Goal: Download file/media

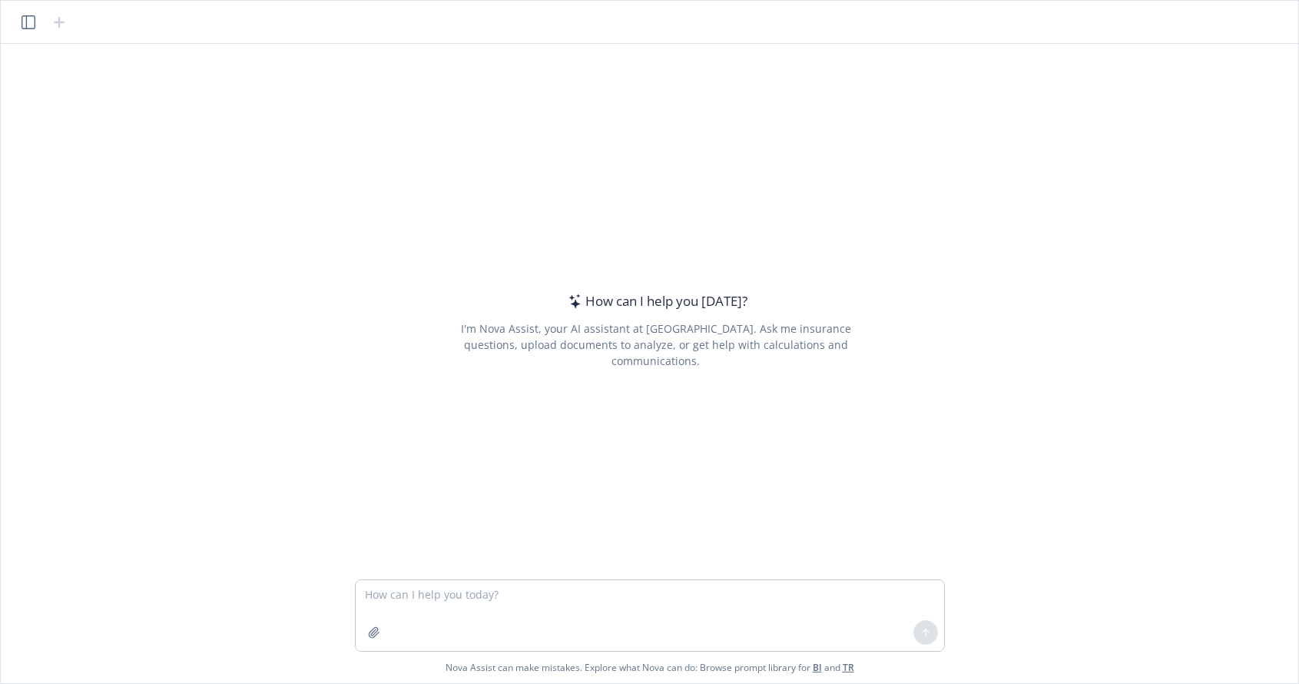
click at [419, 595] on textarea at bounding box center [650, 615] width 588 height 71
type textarea "I"
type textarea "Decrease the size of the PPT making all pictures email size."
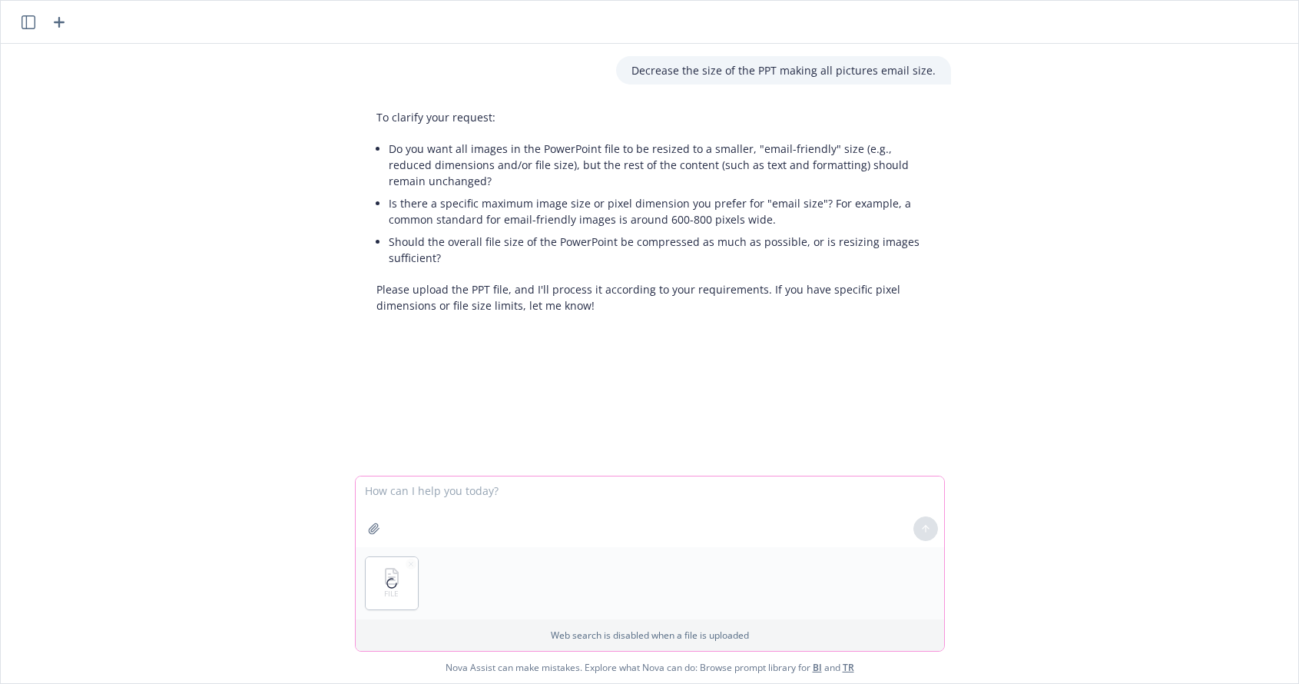
click at [429, 507] on textarea at bounding box center [650, 511] width 588 height 71
type textarea "Email friendly size. Please update"
click at [920, 522] on button at bounding box center [925, 528] width 25 height 25
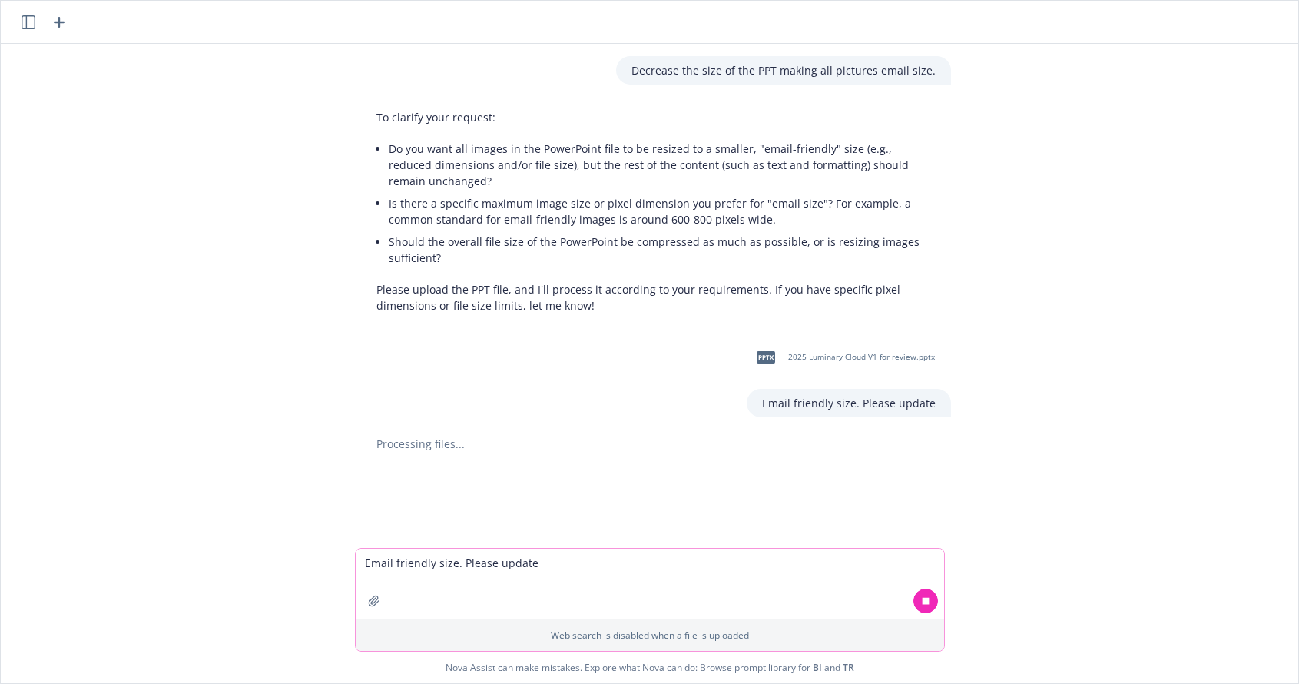
click at [476, 568] on textarea "Email friendly size. Please update" at bounding box center [650, 584] width 588 height 71
click at [380, 605] on icon "button" at bounding box center [374, 601] width 12 height 12
click at [104, 118] on div "Decrease the size of the PPT making all pictures email size. To clarify your re…" at bounding box center [649, 296] width 1285 height 504
click at [511, 564] on textarea "Email friendly size. Please update" at bounding box center [650, 584] width 588 height 71
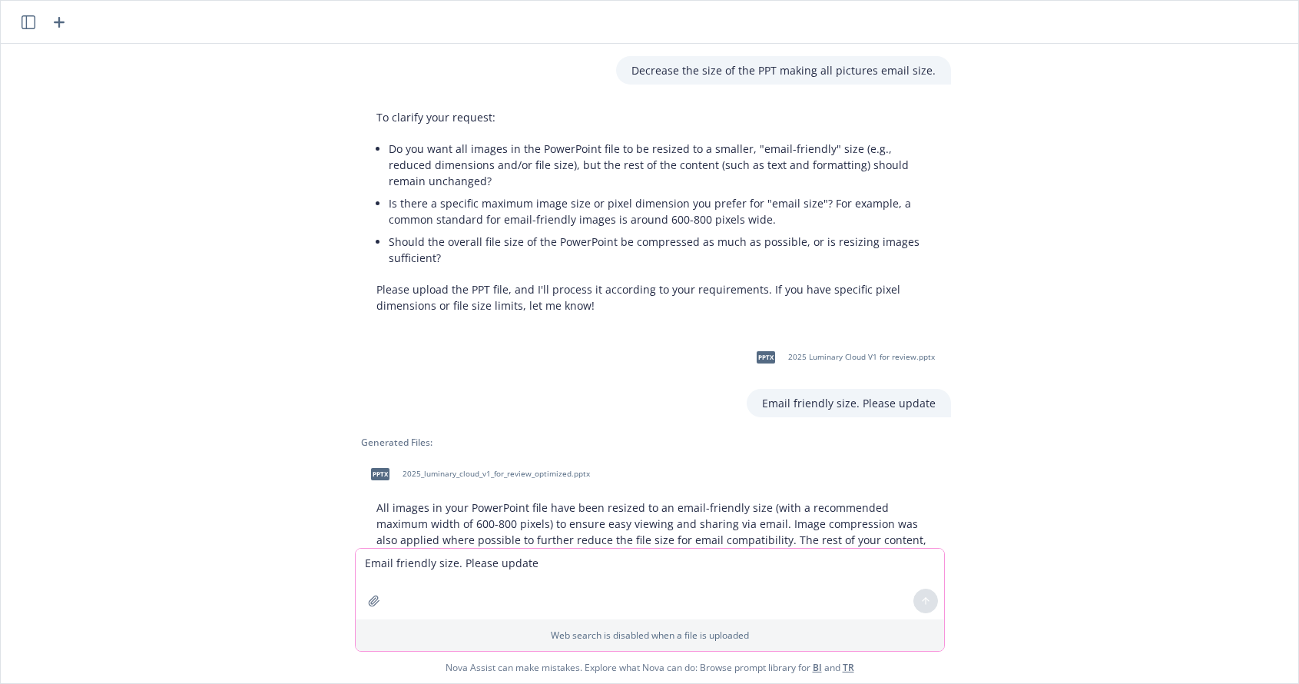
scroll to position [104, 0]
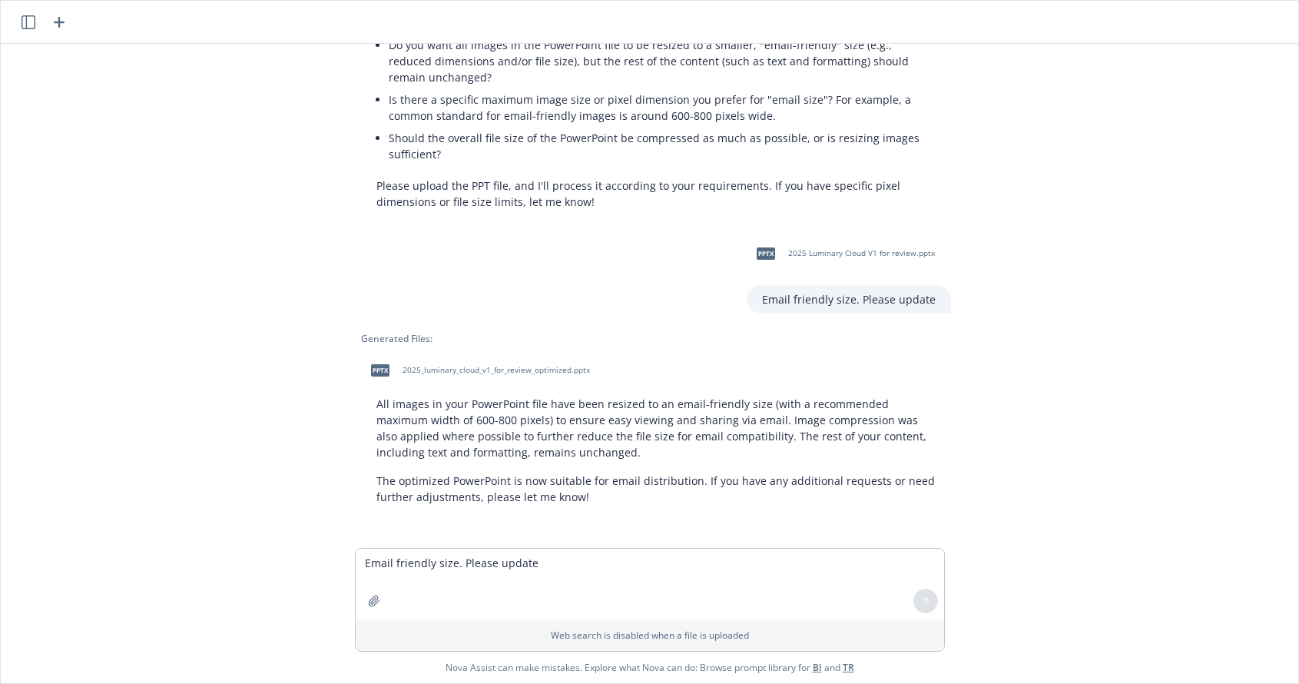
click at [376, 370] on span "pptx" at bounding box center [380, 370] width 18 height 12
